Goal: Find specific page/section: Find specific page/section

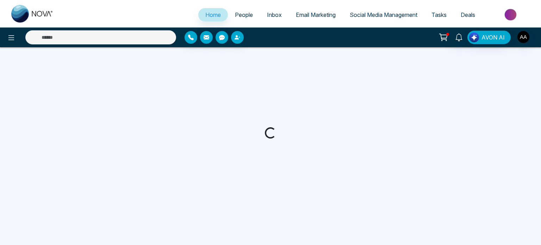
select select "*"
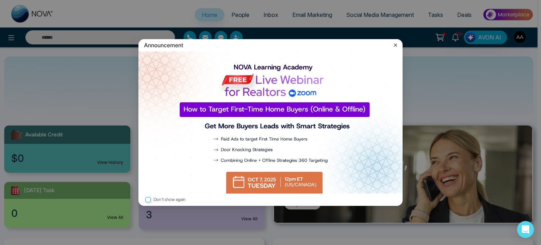
click at [395, 45] on icon at bounding box center [395, 45] width 7 height 7
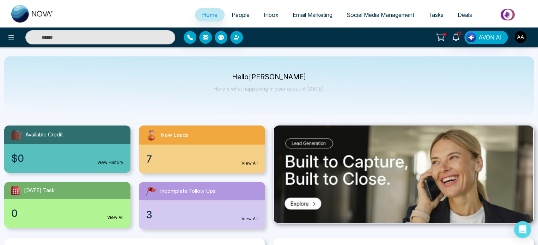
click at [231, 18] on span "People" at bounding box center [240, 14] width 18 height 7
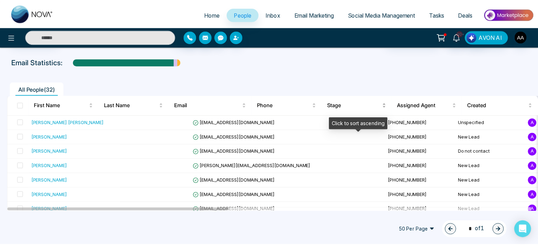
scroll to position [35, 0]
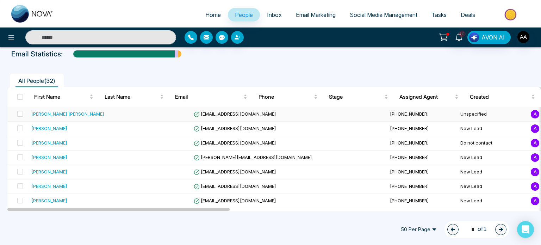
click at [387, 122] on td "[PHONE_NUMBER]" at bounding box center [422, 114] width 70 height 14
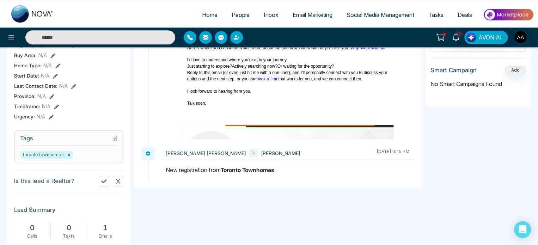
scroll to position [106, 0]
